Goal: Transaction & Acquisition: Purchase product/service

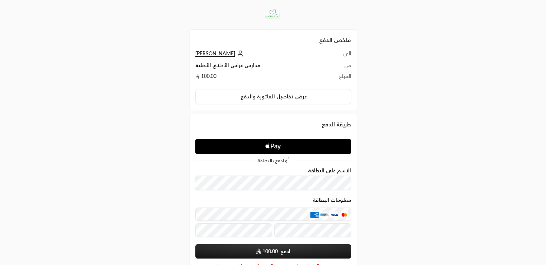
click at [410, 144] on div "ملخص الدفع الى محمد رشاد من مدارس غراس الأخلاق الأهلية المبلغ 100.00 عرض تفاصيل…" at bounding box center [273, 167] width 546 height 334
click at [236, 56] on icon at bounding box center [239, 53] width 7 height 7
click at [207, 52] on span "[PERSON_NAME]" at bounding box center [215, 53] width 40 height 6
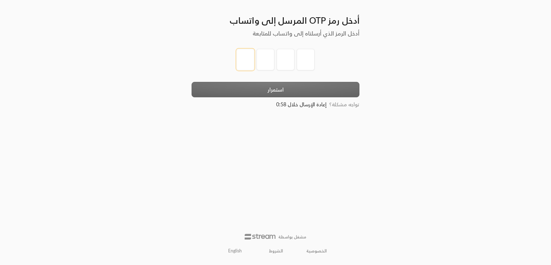
click at [245, 61] on input "tel" at bounding box center [245, 60] width 18 height 22
type input "1"
type input "2"
type input "3"
type input "4"
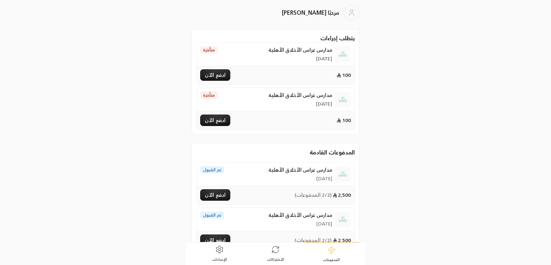
click at [222, 248] on icon at bounding box center [219, 249] width 9 height 9
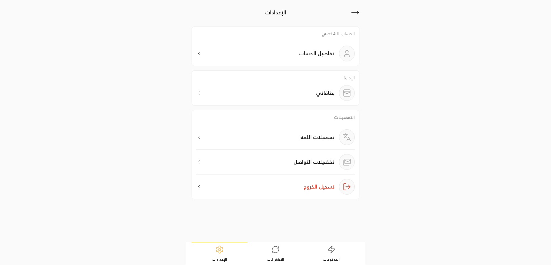
click at [311, 95] on div "بطاقاتي" at bounding box center [275, 93] width 159 height 16
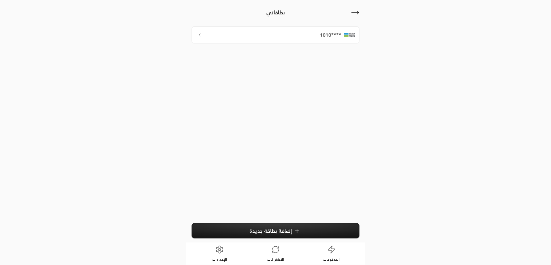
click at [218, 227] on button "إضافة بطاقة جديدة" at bounding box center [276, 230] width 168 height 15
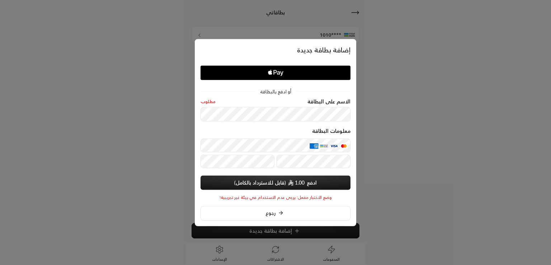
click at [145, 165] on div at bounding box center [275, 132] width 551 height 265
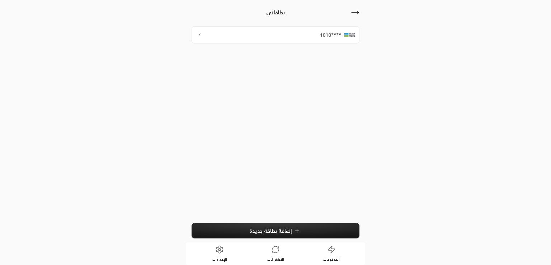
click at [291, 230] on button "إضافة بطاقة جديدة" at bounding box center [276, 230] width 168 height 15
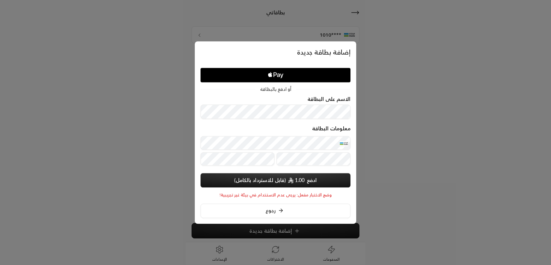
click at [253, 179] on button "ادفع 1.00" at bounding box center [276, 180] width 150 height 14
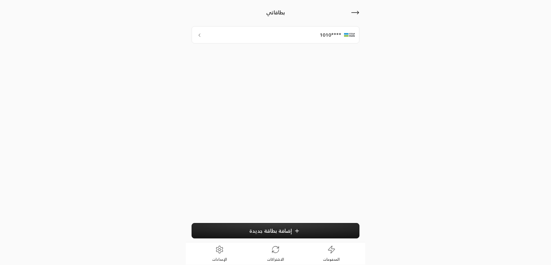
click at [354, 17] on icon at bounding box center [355, 12] width 9 height 9
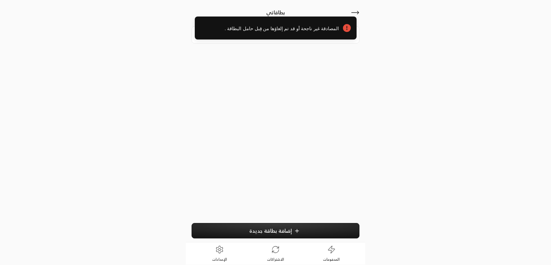
click at [353, 14] on div "المصادقة غير ناجحة أو قد تم إلغاؤها من قِبل حامل البطاقة ." at bounding box center [275, 30] width 551 height 39
click at [357, 13] on div "المصادقة غير ناجحة أو قد تم إلغاؤها من قِبل حامل البطاقة ." at bounding box center [275, 30] width 551 height 39
click at [356, 10] on icon at bounding box center [355, 12] width 9 height 9
click at [357, 12] on div "المصادقة غير ناجحة أو قد تم إلغاؤها من قِبل حامل البطاقة ." at bounding box center [275, 30] width 551 height 39
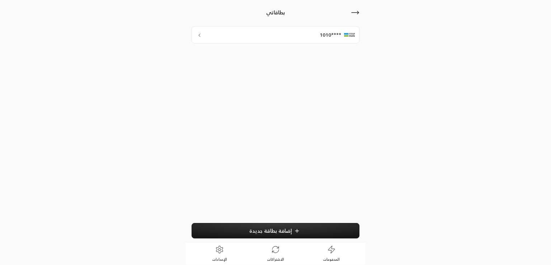
click at [357, 13] on icon at bounding box center [355, 12] width 9 height 9
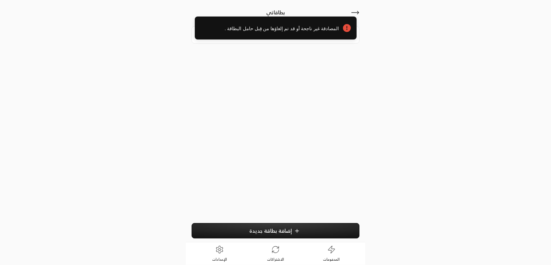
click at [355, 12] on div "المصادقة غير ناجحة أو قد تم إلغاؤها من قِبل حامل البطاقة ." at bounding box center [275, 30] width 551 height 39
click at [325, 31] on span "المصادقة غير ناجحة أو قد تم إلغاؤها من قِبل حامل البطاقة ." at bounding box center [269, 28] width 139 height 7
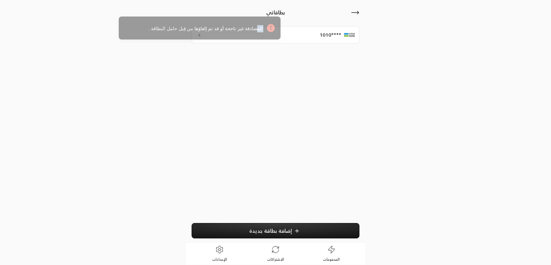
drag, startPoint x: 322, startPoint y: 29, endPoint x: 233, endPoint y: 40, distance: 90.0
click at [223, 37] on div "المصادقة غير ناجحة أو قد تم إلغاؤها من قِبل حامل البطاقة ." at bounding box center [200, 28] width 162 height 23
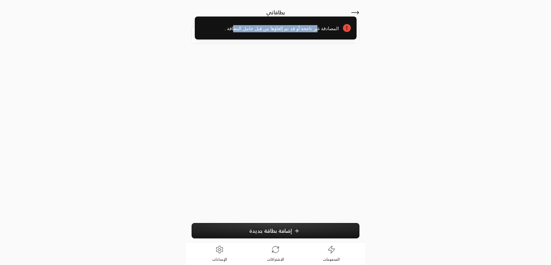
drag, startPoint x: 323, startPoint y: 25, endPoint x: 222, endPoint y: 50, distance: 104.1
click at [240, 45] on div "المصادقة غير ناجحة أو قد تم إلغاؤها من قِبل حامل البطاقة ." at bounding box center [275, 30] width 551 height 39
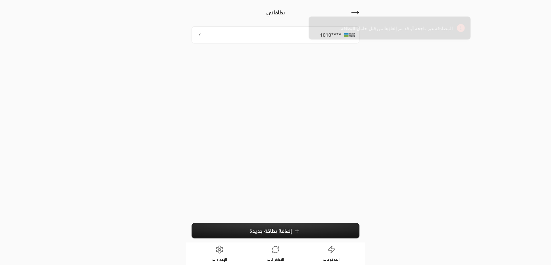
drag, startPoint x: 230, startPoint y: 39, endPoint x: 435, endPoint y: 30, distance: 205.1
click at [414, 26] on div "المصادقة غير ناجحة أو قد تم إلغاؤها من قِبل حامل البطاقة ." at bounding box center [390, 28] width 162 height 23
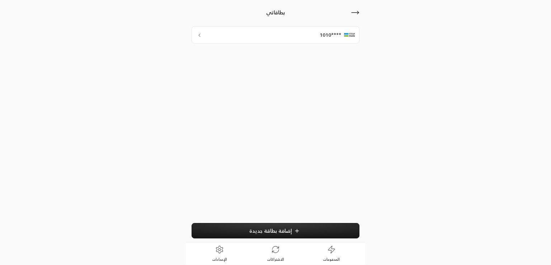
click at [213, 257] on span "الإعدادات" at bounding box center [219, 259] width 15 height 5
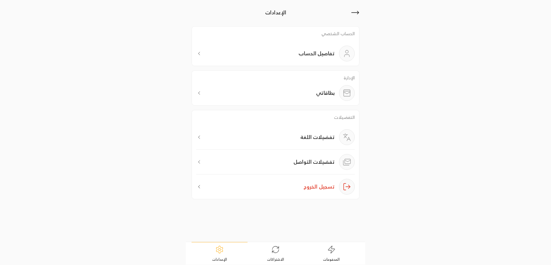
click at [278, 257] on span "الاشتراكات" at bounding box center [275, 259] width 17 height 5
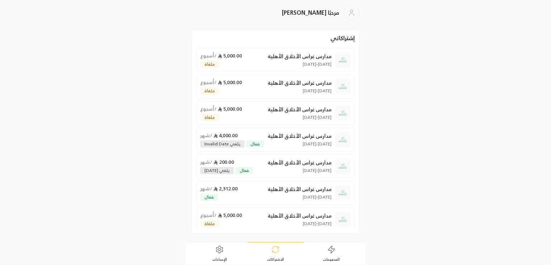
click at [320, 256] on link "المدفوعات" at bounding box center [332, 253] width 56 height 22
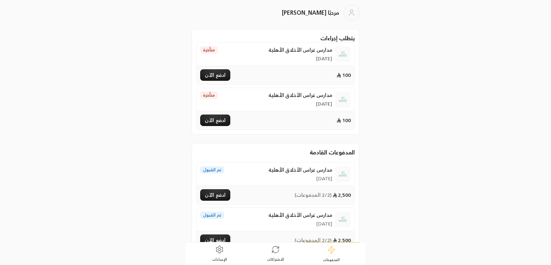
click at [271, 250] on icon at bounding box center [275, 249] width 9 height 9
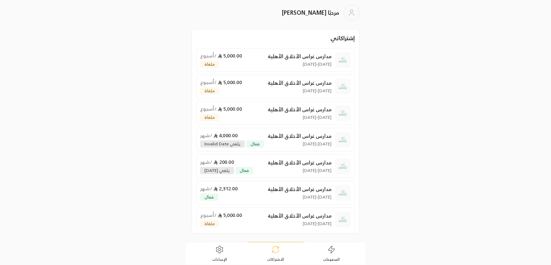
scroll to position [4, 0]
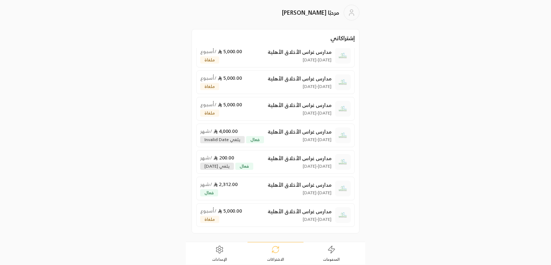
click at [225, 253] on link "الإعدادات" at bounding box center [220, 253] width 56 height 22
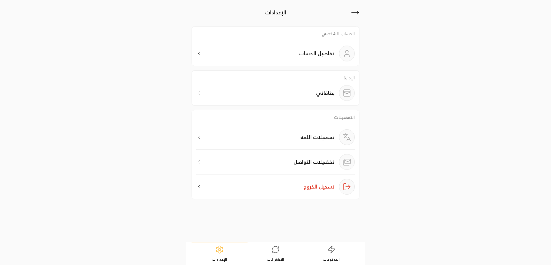
click at [296, 160] on p "تفضيلات التواصل" at bounding box center [314, 161] width 41 height 7
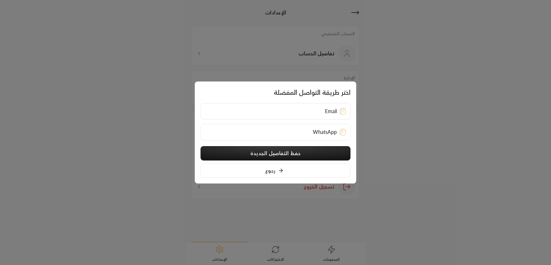
click at [408, 141] on div at bounding box center [275, 132] width 551 height 265
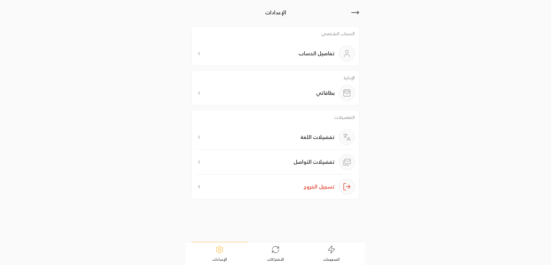
click at [290, 138] on div "تفضيلات اللغة" at bounding box center [275, 139] width 159 height 20
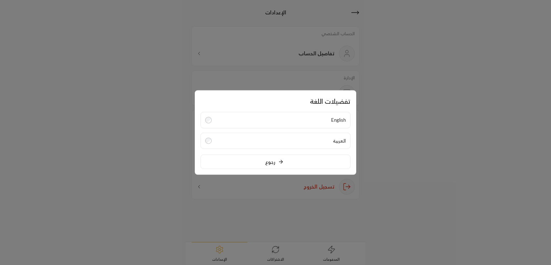
click at [303, 117] on label "English" at bounding box center [276, 120] width 150 height 17
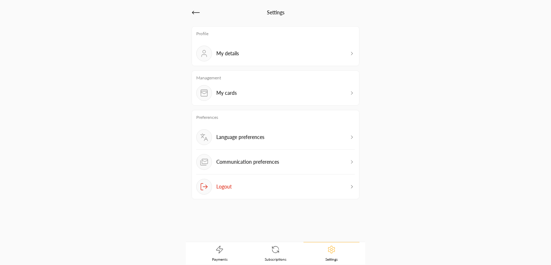
click at [275, 253] on icon at bounding box center [275, 249] width 9 height 9
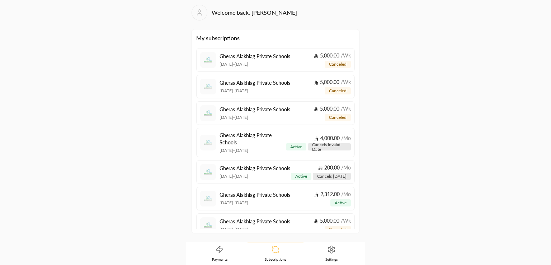
scroll to position [16, 0]
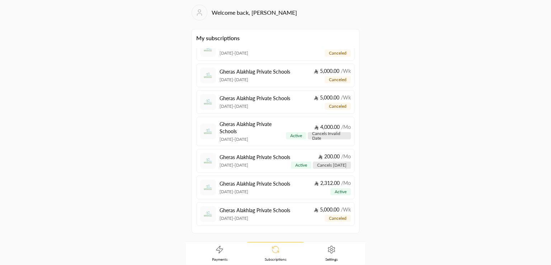
click at [277, 187] on p "Gheras Alakhlag Private Schools" at bounding box center [255, 183] width 71 height 7
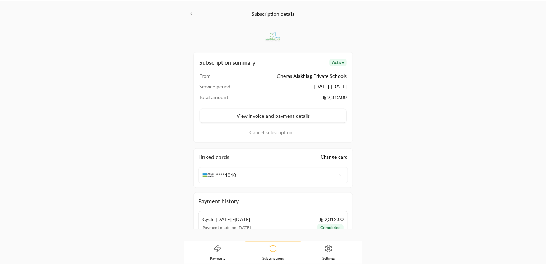
scroll to position [36, 0]
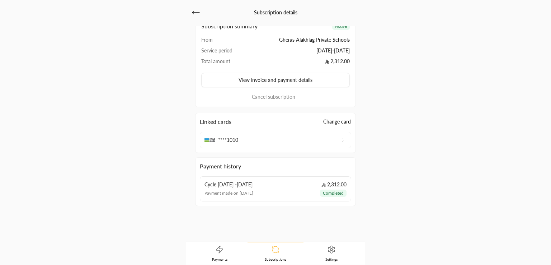
click at [329, 249] on icon at bounding box center [331, 249] width 9 height 9
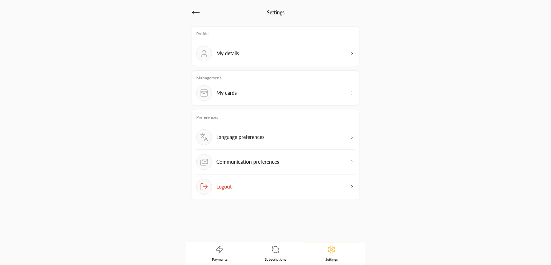
click at [218, 250] on icon at bounding box center [219, 249] width 9 height 9
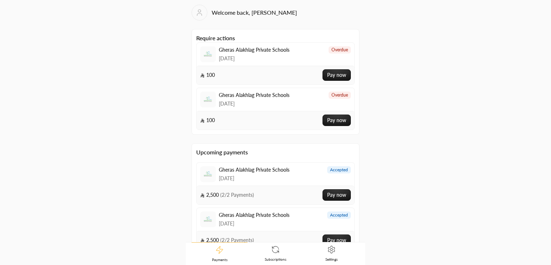
click at [323, 72] on button "Pay now" at bounding box center [337, 74] width 28 height 11
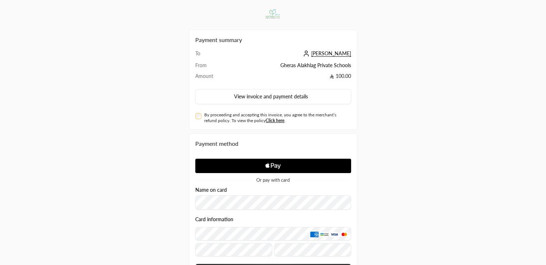
scroll to position [70, 0]
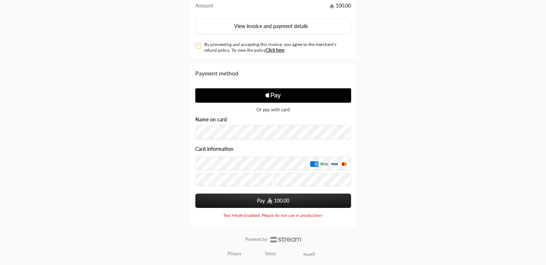
click at [228, 122] on div "Name on card" at bounding box center [273, 120] width 156 height 6
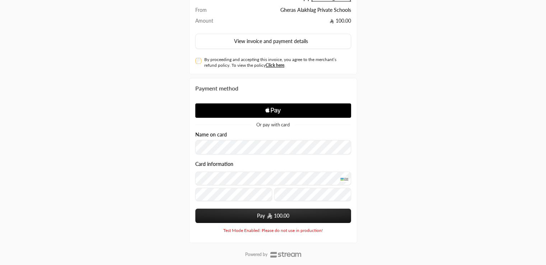
scroll to position [55, 0]
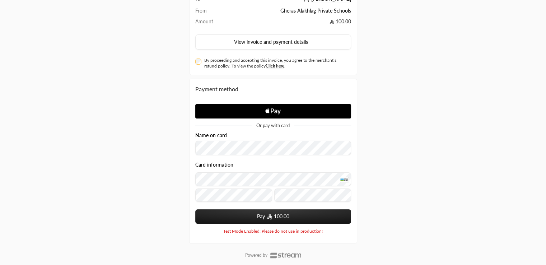
click at [270, 125] on span "Or pay with card" at bounding box center [272, 125] width 33 height 5
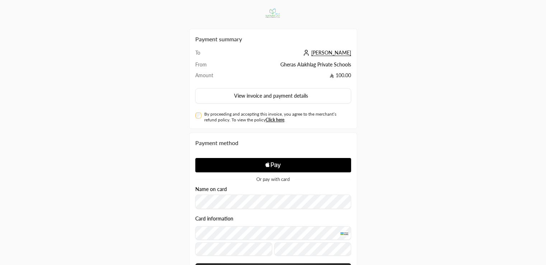
scroll to position [70, 0]
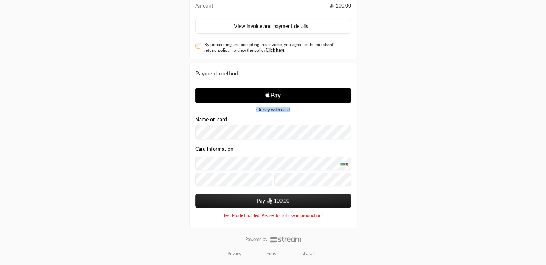
drag, startPoint x: 290, startPoint y: 109, endPoint x: 252, endPoint y: 109, distance: 37.7
click at [252, 109] on div "Or pay with card" at bounding box center [273, 109] width 156 height 5
click at [260, 116] on div "Or pay with card Name on card Card information Pay 100.00 Powered by Moyasar Te…" at bounding box center [273, 150] width 156 height 135
drag, startPoint x: 256, startPoint y: 109, endPoint x: 303, endPoint y: 116, distance: 46.7
click at [303, 116] on div "Or pay with card Name on card Card information Pay 100.00 Powered by Moyasar Te…" at bounding box center [273, 150] width 156 height 135
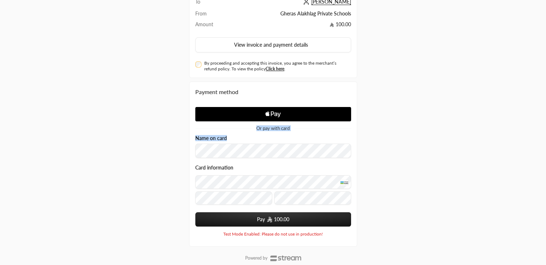
scroll to position [62, 0]
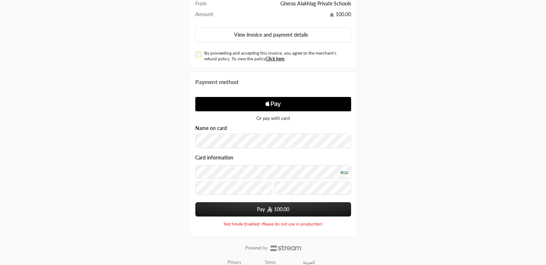
click at [367, 153] on div "Payment summary To محمد رشاد From Gheras Alakhlag Private Schools Amount 100.00…" at bounding box center [272, 106] width 273 height 336
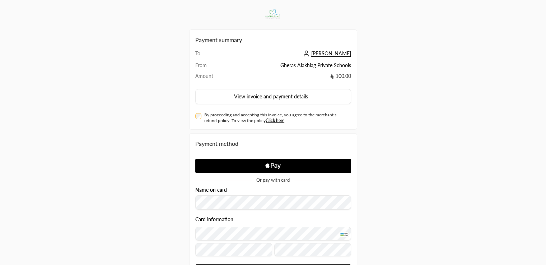
scroll to position [70, 0]
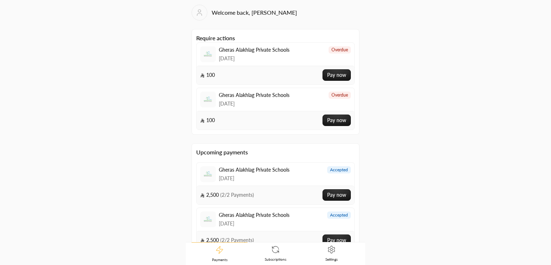
click at [328, 76] on button "Pay now" at bounding box center [337, 74] width 28 height 11
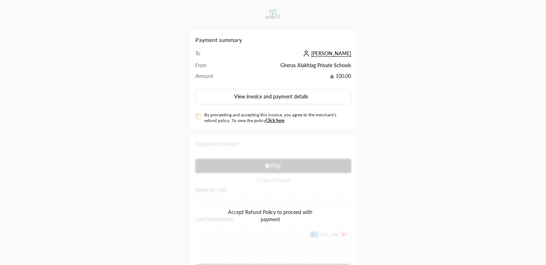
scroll to position [70, 0]
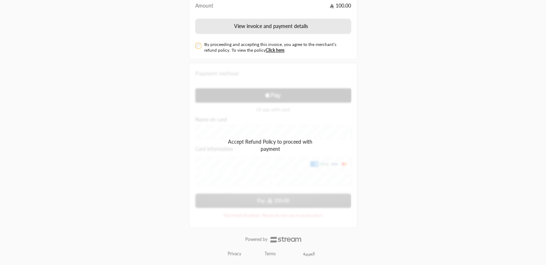
click at [224, 22] on button "View invoice and payment details" at bounding box center [273, 26] width 156 height 15
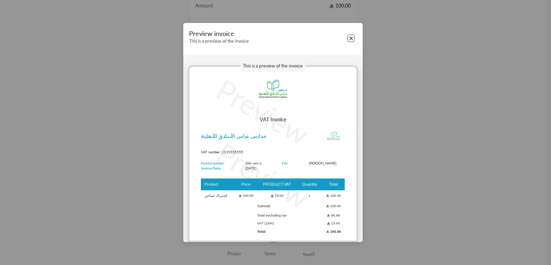
click at [352, 40] on button "Close" at bounding box center [351, 38] width 8 height 8
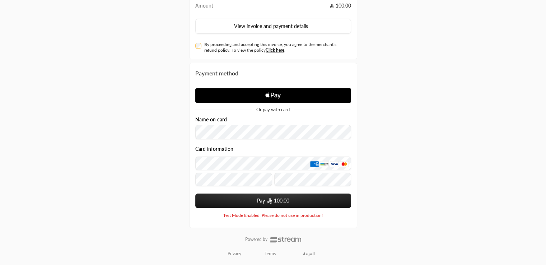
scroll to position [0, 0]
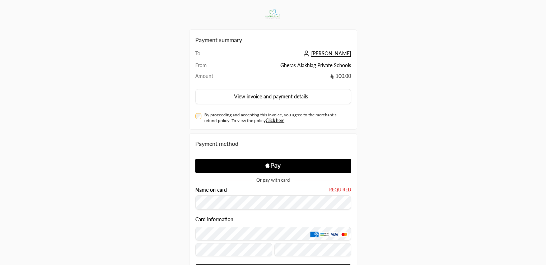
click at [382, 158] on div "Payment summary To محمد رشاد From Gheras Alakhlag Private Schools Amount 100.00…" at bounding box center [272, 168] width 273 height 336
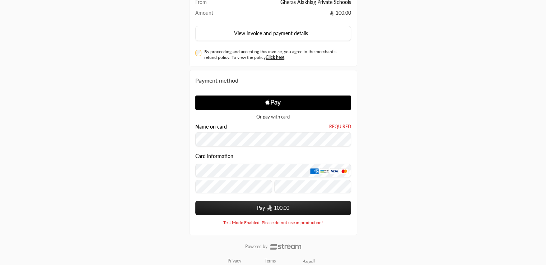
scroll to position [70, 0]
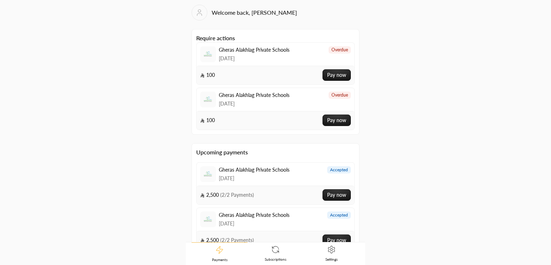
click at [325, 74] on button "Pay now" at bounding box center [337, 74] width 28 height 11
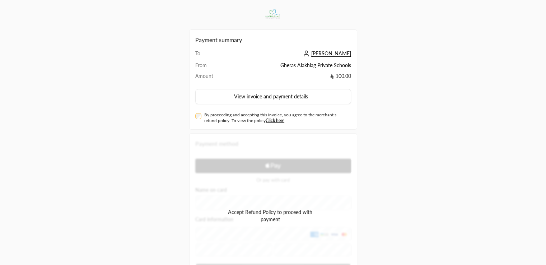
scroll to position [70, 0]
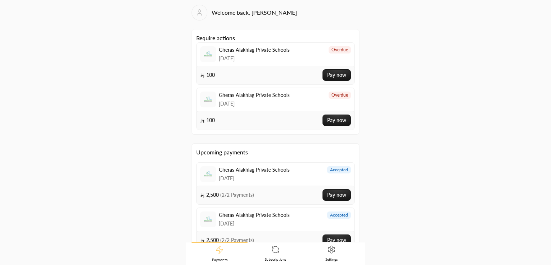
scroll to position [37, 0]
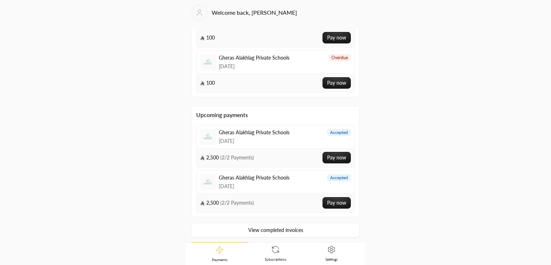
click at [335, 248] on icon at bounding box center [331, 249] width 6 height 7
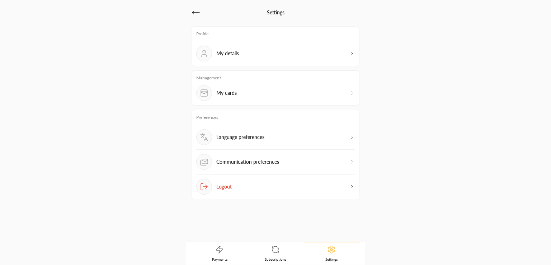
click at [234, 95] on p "My cards" at bounding box center [226, 92] width 20 height 7
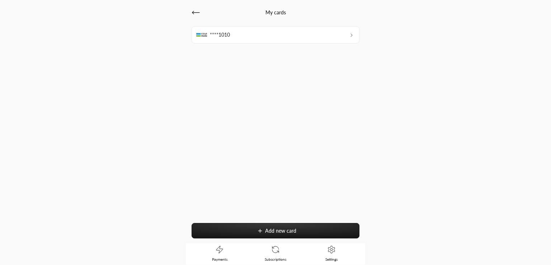
click at [228, 36] on span "****1010" at bounding box center [220, 34] width 20 height 7
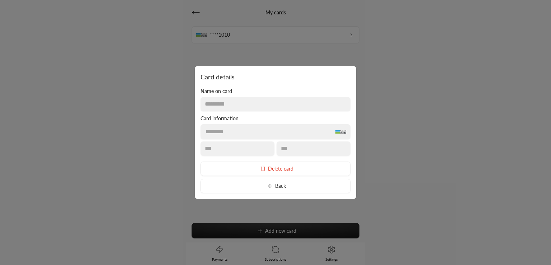
click at [162, 85] on div at bounding box center [275, 132] width 551 height 265
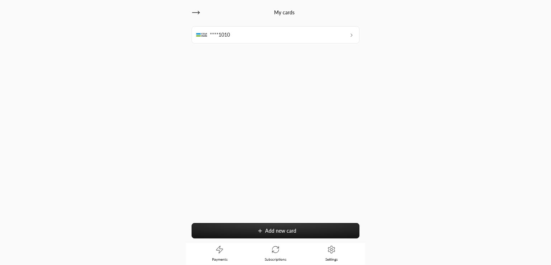
click at [273, 241] on div "****1010 Add new card" at bounding box center [276, 134] width 168 height 216
click at [275, 246] on icon at bounding box center [275, 249] width 9 height 9
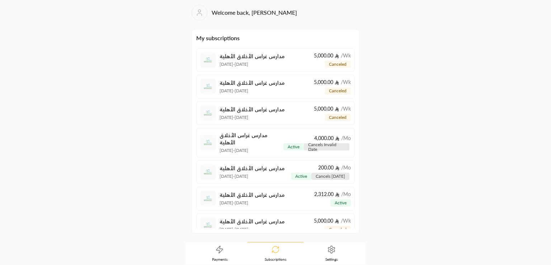
click at [337, 259] on span "Settings" at bounding box center [331, 259] width 12 height 5
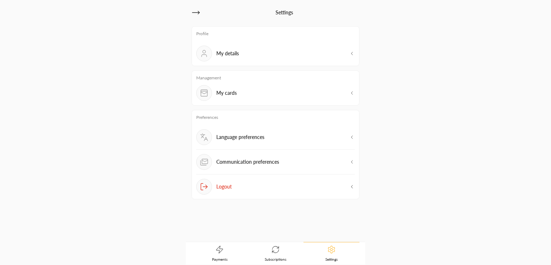
click at [217, 257] on span "Payments" at bounding box center [219, 259] width 15 height 5
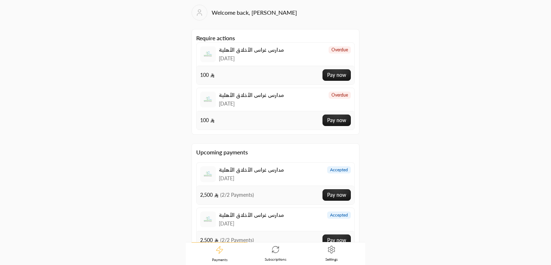
scroll to position [37, 0]
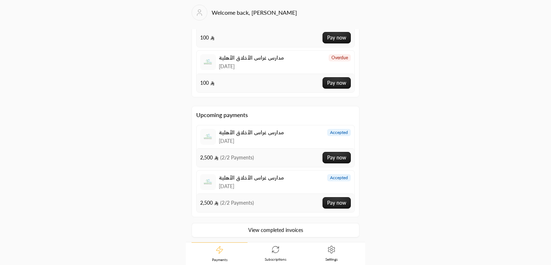
click at [329, 157] on button "Pay now" at bounding box center [337, 157] width 28 height 11
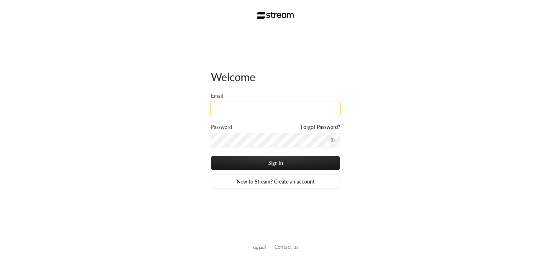
type input "[PERSON_NAME][EMAIL_ADDRESS][DOMAIN_NAME]"
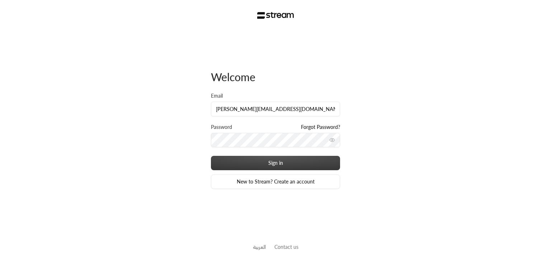
click at [256, 165] on button "Sign in" at bounding box center [275, 163] width 129 height 14
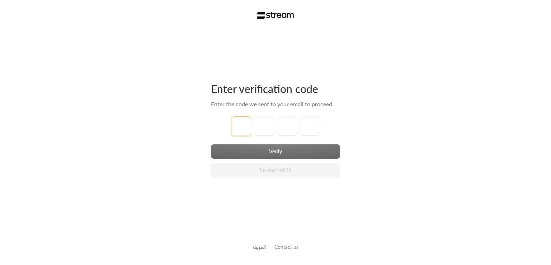
type input "1"
type input "2"
type input "3"
type input "4"
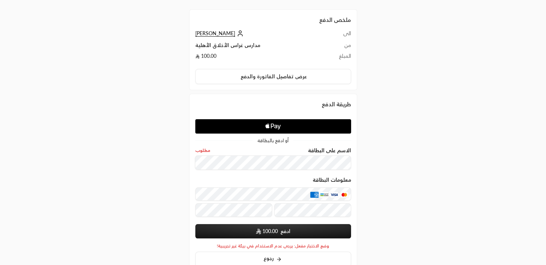
scroll to position [17, 0]
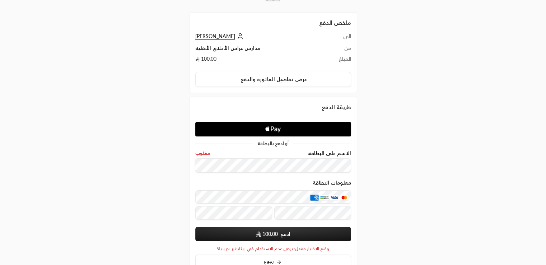
drag, startPoint x: 289, startPoint y: 142, endPoint x: 244, endPoint y: 143, distance: 44.5
click at [244, 143] on div "أو ادفع بالبطاقة" at bounding box center [273, 143] width 156 height 5
